Goal: Task Accomplishment & Management: Use online tool/utility

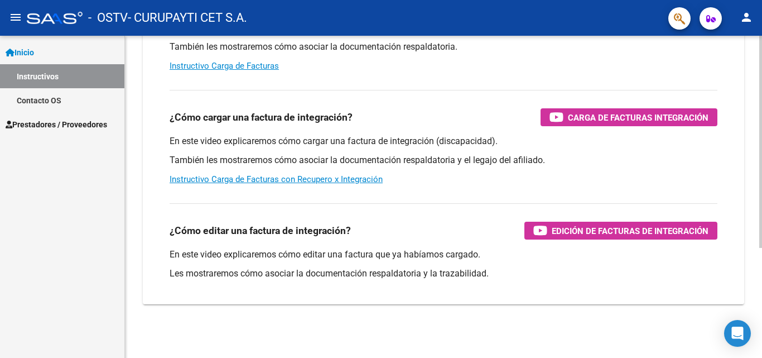
scroll to position [167, 0]
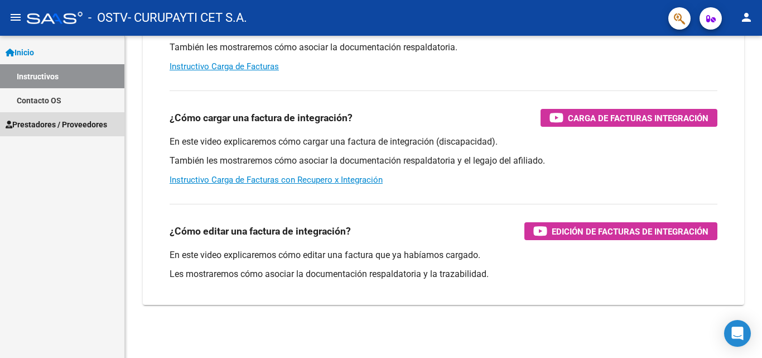
click at [63, 126] on span "Prestadores / Proveedores" at bounding box center [57, 124] width 102 height 12
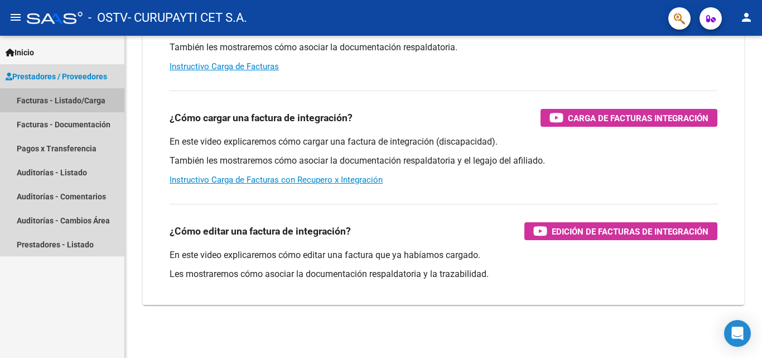
click at [85, 98] on link "Facturas - Listado/Carga" at bounding box center [62, 100] width 124 height 24
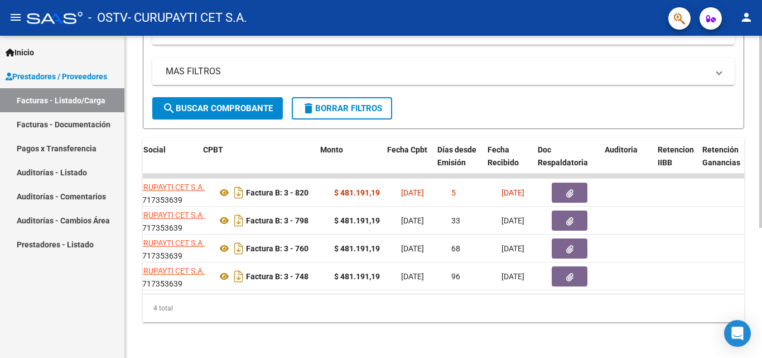
scroll to position [0, 343]
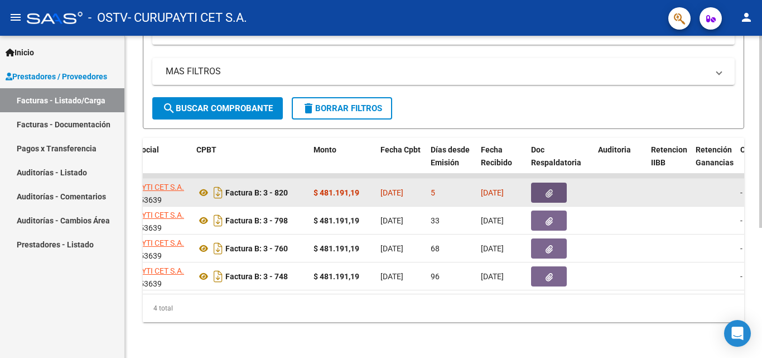
click at [550, 188] on span "button" at bounding box center [549, 193] width 7 height 10
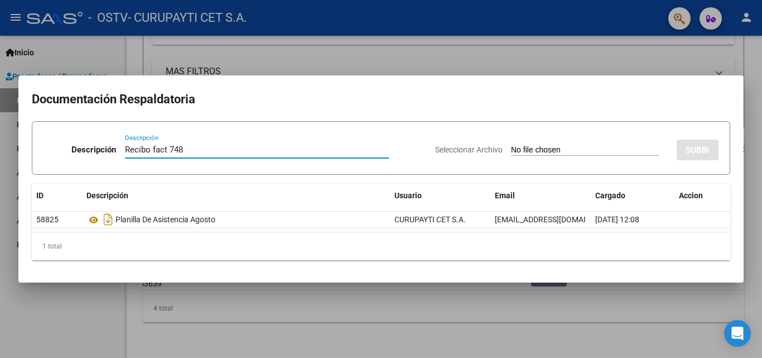
type input "Recibo fact 748"
click at [560, 148] on input "Seleccionar Archivo" at bounding box center [585, 150] width 148 height 11
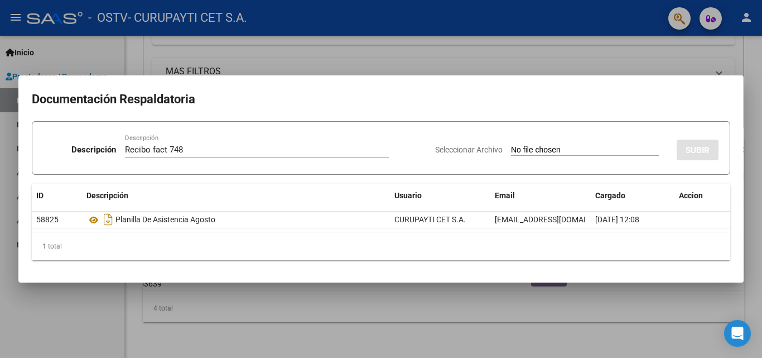
type input "C:\fakepath\Recibo OSTV 409.pdf"
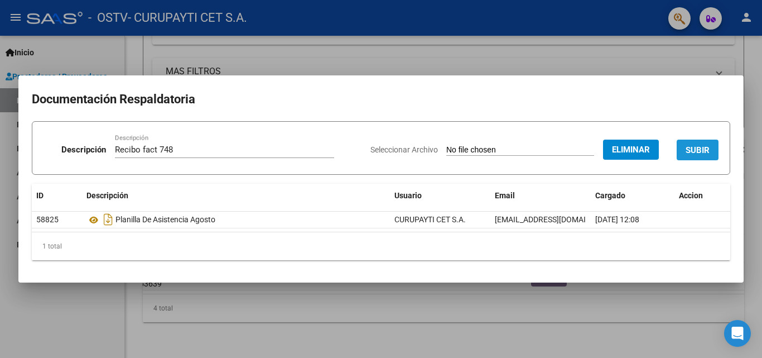
click at [688, 148] on span "SUBIR" at bounding box center [698, 150] width 24 height 10
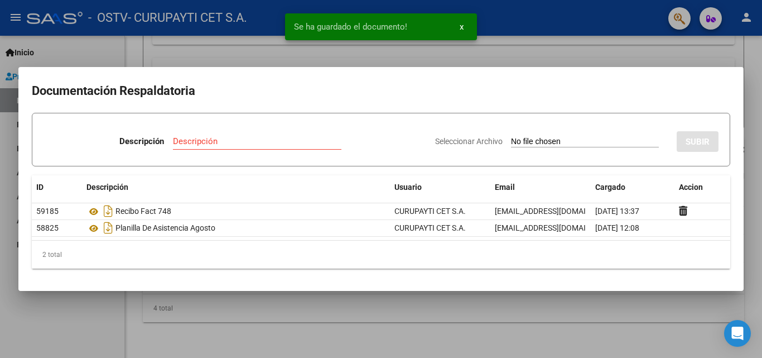
click at [588, 40] on div at bounding box center [381, 179] width 762 height 358
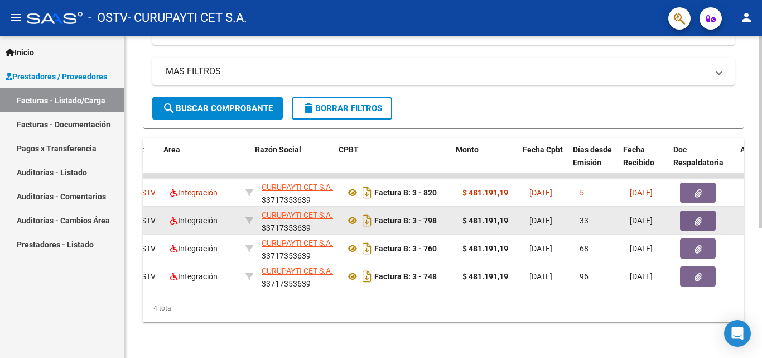
scroll to position [0, 201]
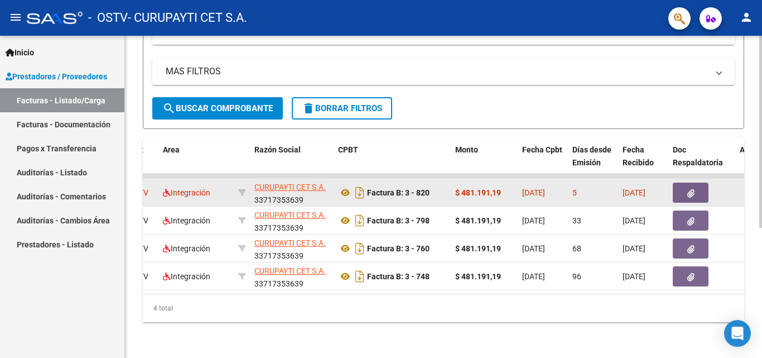
click at [696, 183] on button "button" at bounding box center [691, 193] width 36 height 20
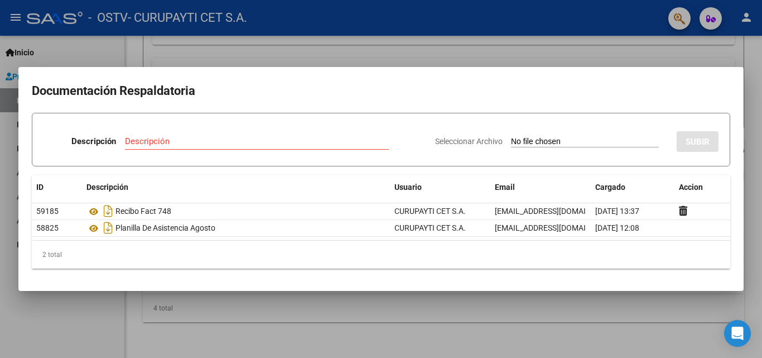
click at [510, 318] on div at bounding box center [381, 179] width 762 height 358
